Goal: Task Accomplishment & Management: Use online tool/utility

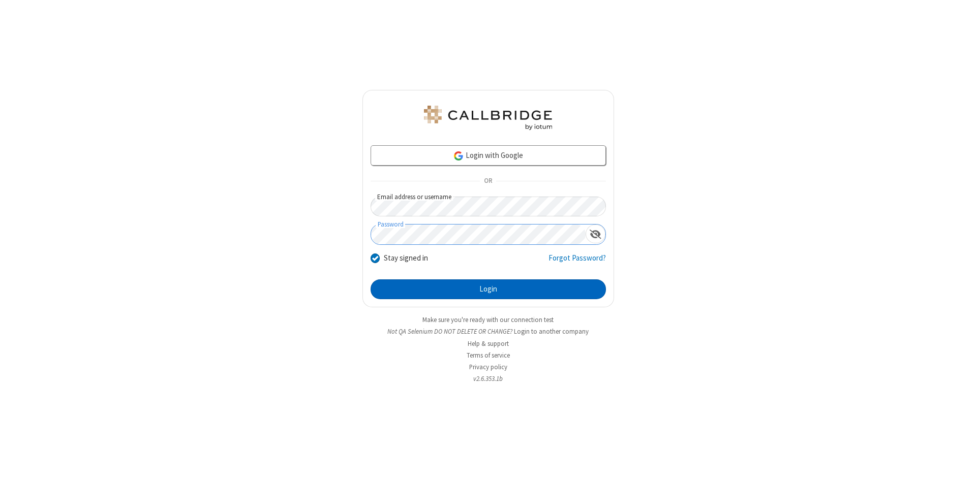
click at [488, 290] on button "Login" at bounding box center [488, 290] width 235 height 20
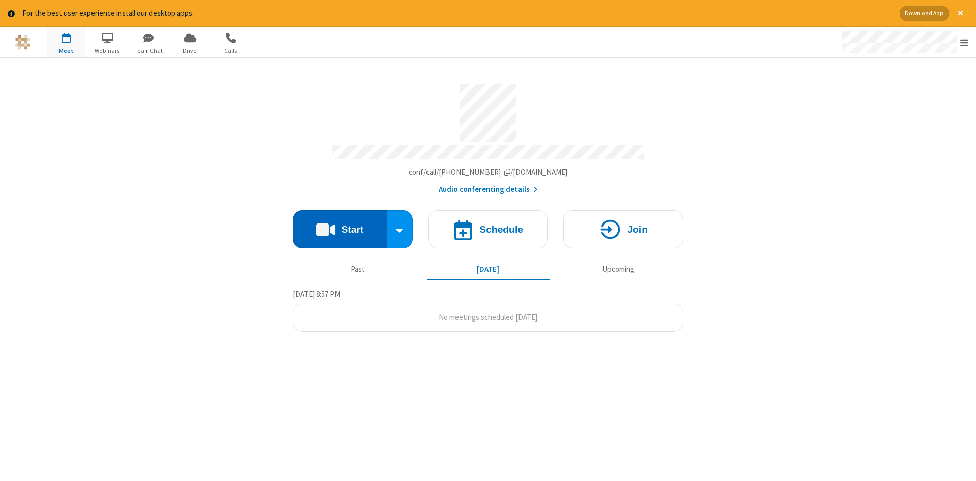
click at [340, 226] on button "Start" at bounding box center [340, 229] width 94 height 38
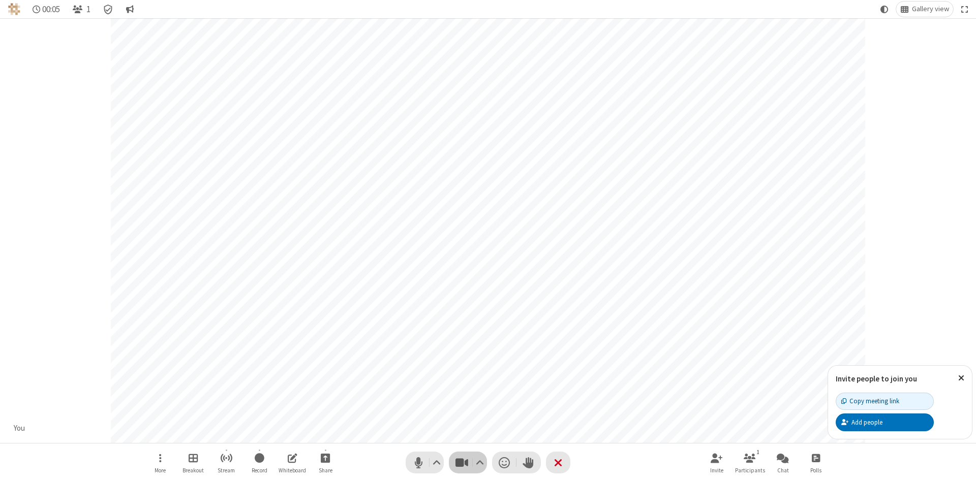
click at [461, 463] on span "Stop video (Alt+V)" at bounding box center [461, 462] width 15 height 15
click at [461, 463] on span "Start video (Alt+V)" at bounding box center [461, 462] width 15 height 15
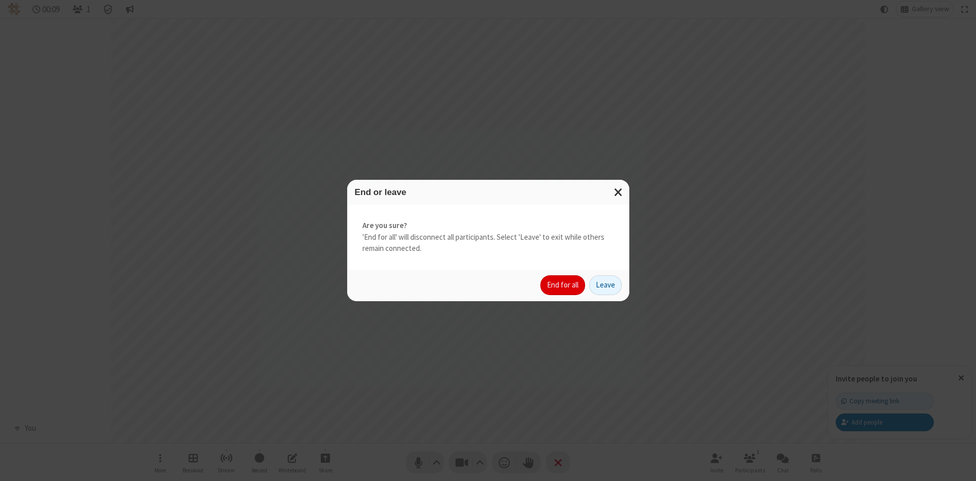
click at [563, 285] on button "End for all" at bounding box center [562, 285] width 45 height 20
